Goal: Find specific page/section: Find specific page/section

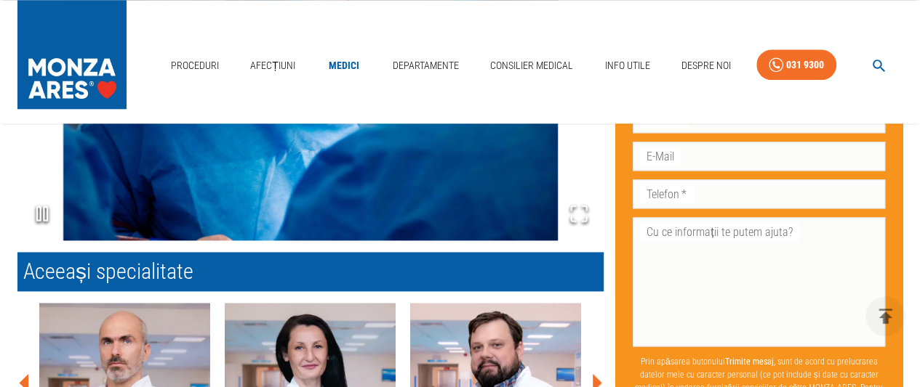
scroll to position [872, 0]
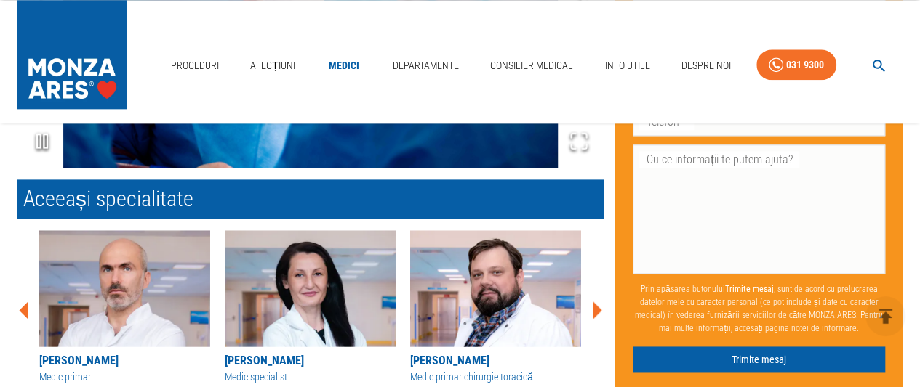
click at [600, 301] on icon at bounding box center [597, 310] width 9 height 18
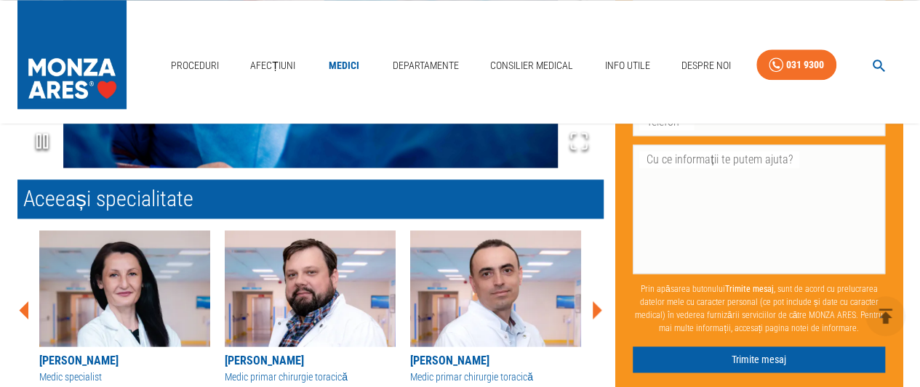
click at [600, 301] on icon at bounding box center [597, 310] width 9 height 18
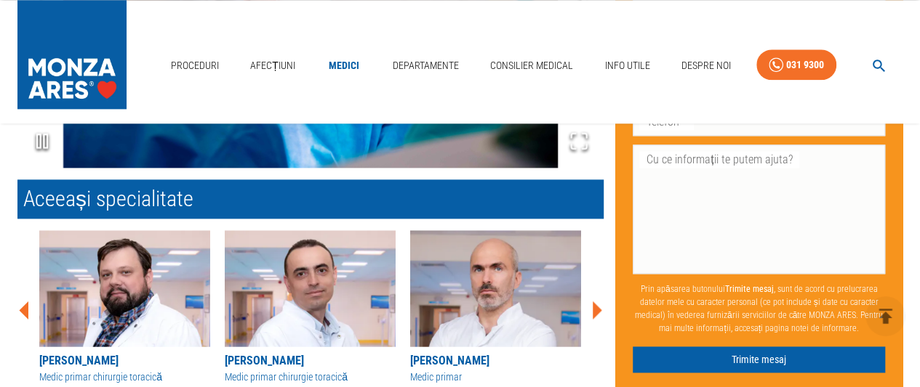
click at [600, 301] on icon at bounding box center [597, 310] width 9 height 18
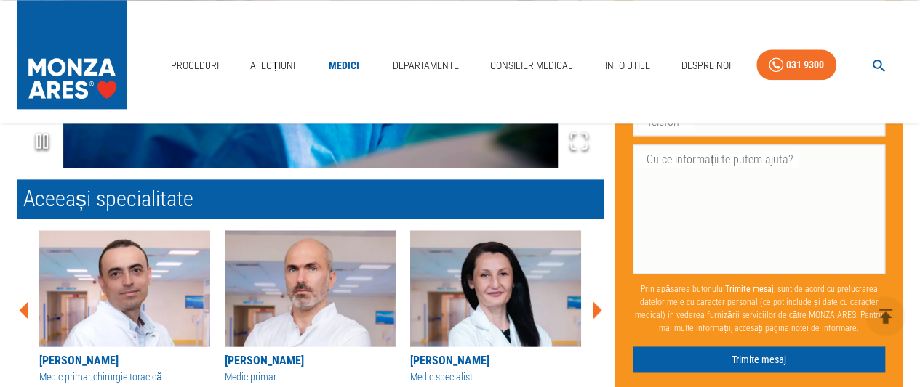
click at [600, 301] on icon at bounding box center [597, 310] width 9 height 18
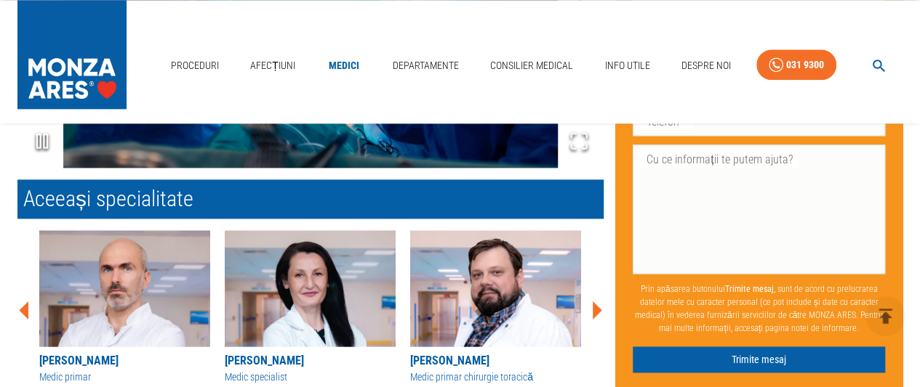
click at [600, 301] on icon at bounding box center [597, 310] width 9 height 18
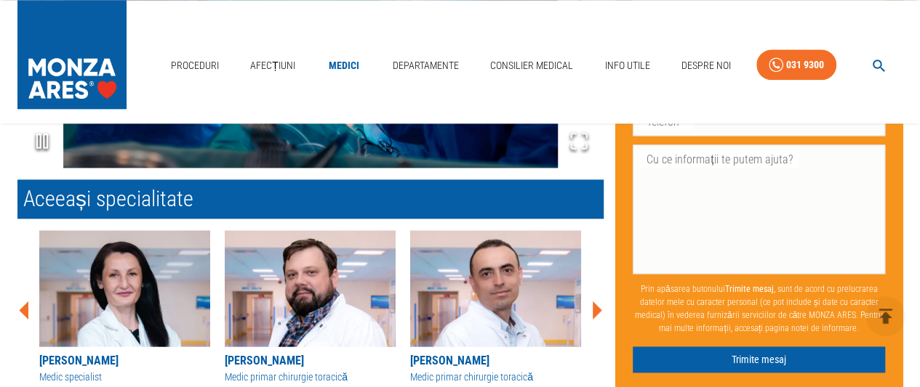
click at [600, 301] on icon at bounding box center [597, 310] width 9 height 18
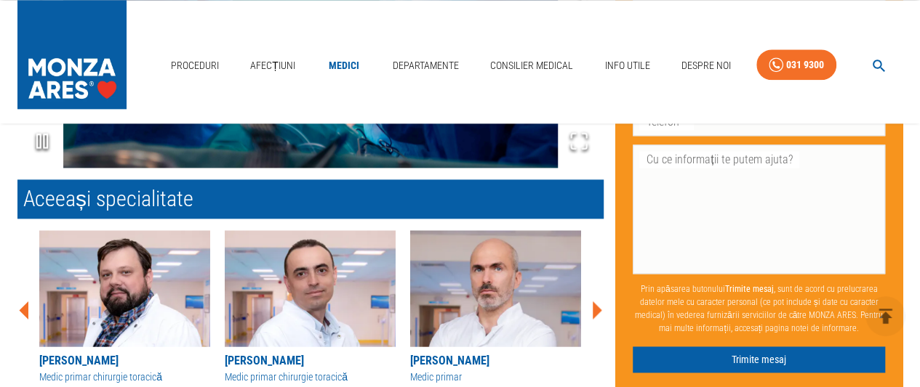
click at [600, 301] on icon at bounding box center [597, 310] width 9 height 18
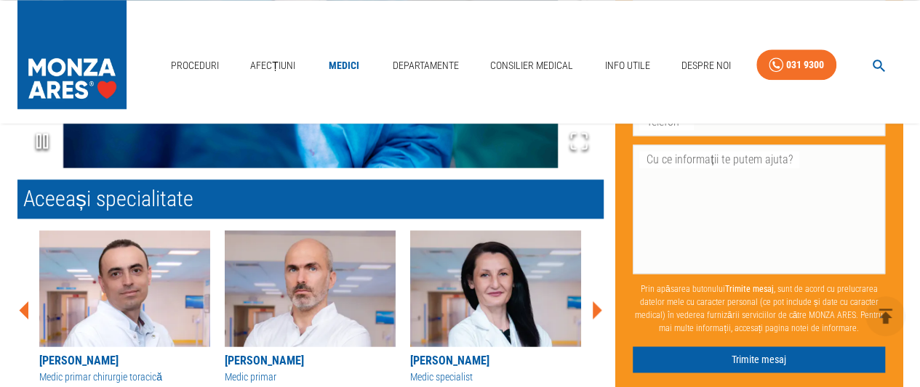
click at [600, 301] on icon at bounding box center [597, 310] width 9 height 18
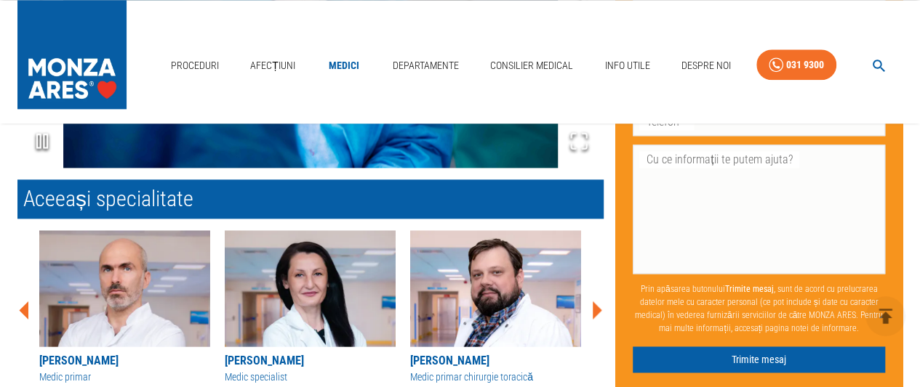
click at [600, 301] on icon at bounding box center [597, 310] width 9 height 18
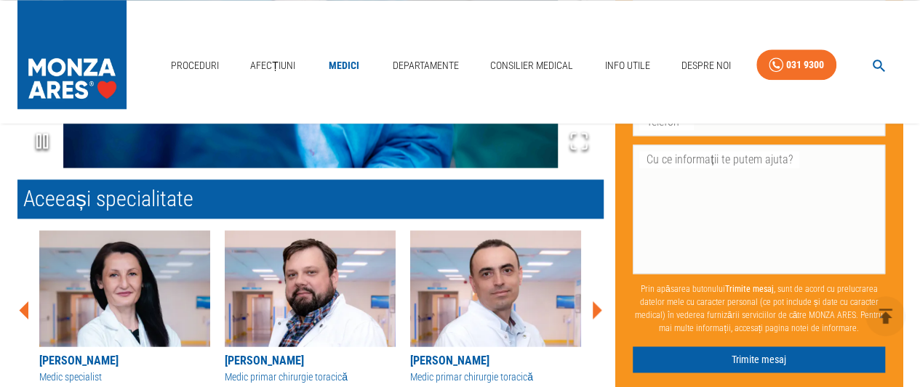
click at [600, 301] on icon at bounding box center [597, 310] width 9 height 18
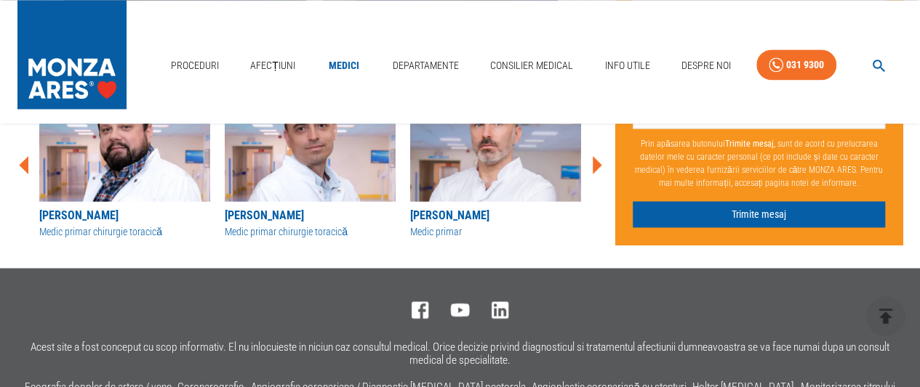
scroll to position [654, 0]
